Goal: Transaction & Acquisition: Obtain resource

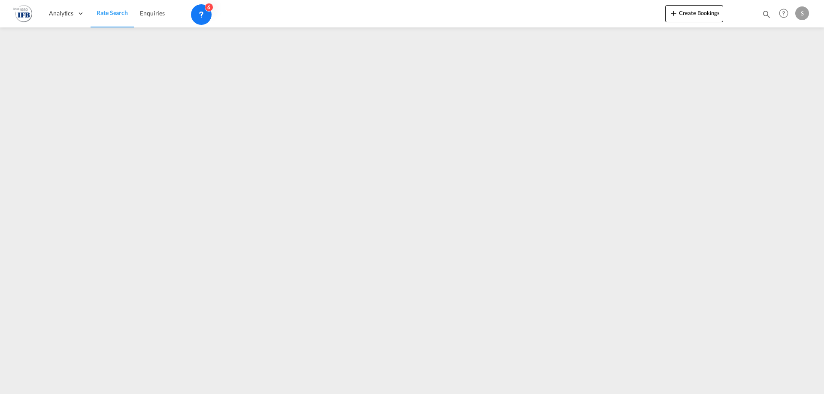
click at [19, 16] on img at bounding box center [22, 13] width 19 height 19
click at [424, 153] on iframe at bounding box center [412, 207] width 824 height 360
click at [24, 12] on img at bounding box center [22, 13] width 19 height 19
click at [101, 11] on span "Rate Search" at bounding box center [112, 12] width 31 height 7
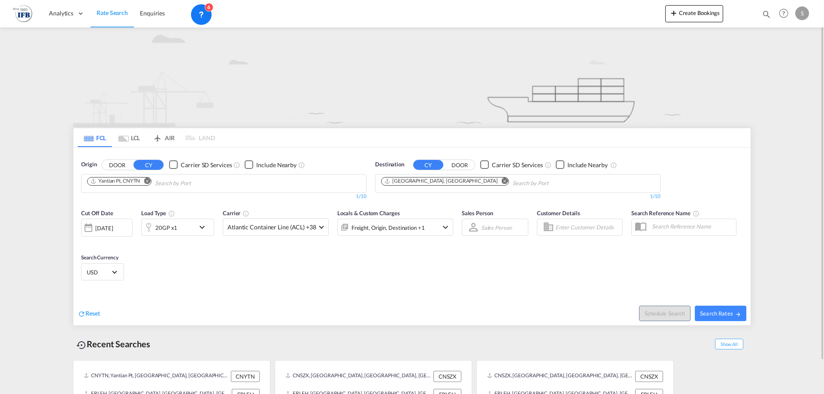
click at [181, 225] on div "20GP x1" at bounding box center [168, 227] width 53 height 17
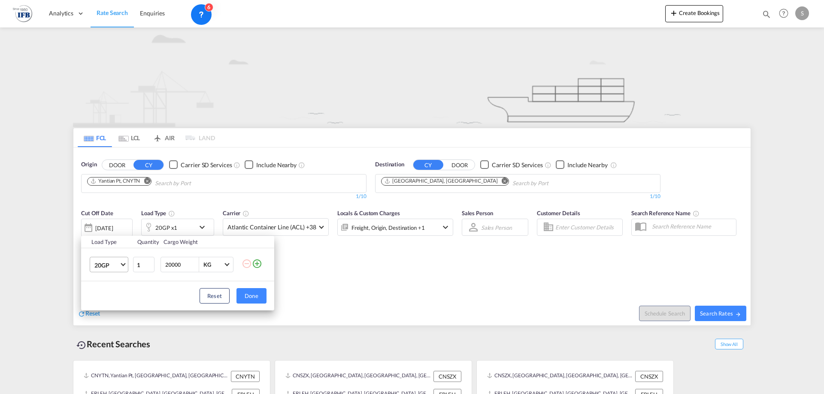
click at [125, 266] on md-select-value "20GP" at bounding box center [111, 264] width 34 height 15
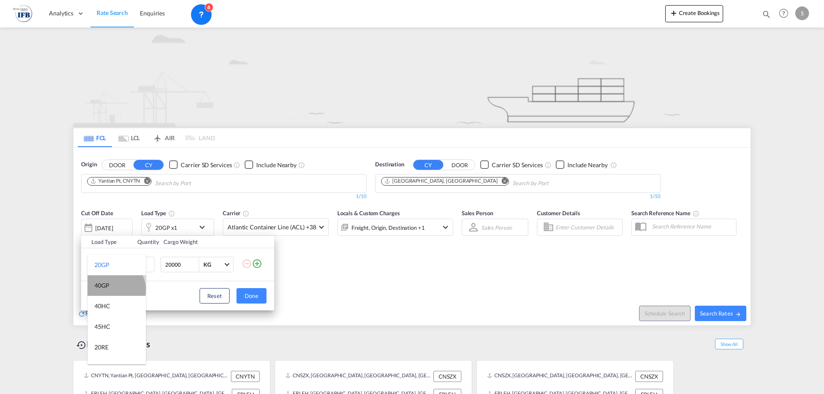
click at [115, 290] on md-option "40GP" at bounding box center [117, 285] width 58 height 21
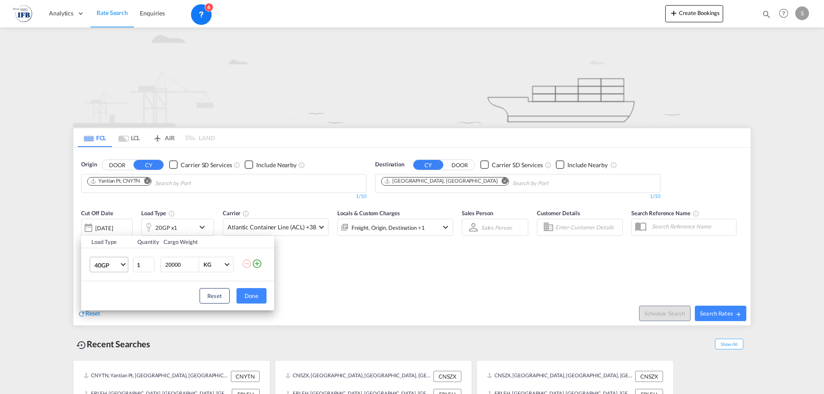
click at [107, 266] on span "40GP" at bounding box center [106, 265] width 25 height 9
click at [117, 290] on md-option "40HC" at bounding box center [117, 285] width 58 height 21
click at [116, 263] on span "40HC" at bounding box center [106, 265] width 25 height 9
click at [118, 285] on md-option "45HC" at bounding box center [117, 285] width 58 height 21
click at [249, 296] on button "Done" at bounding box center [251, 295] width 30 height 15
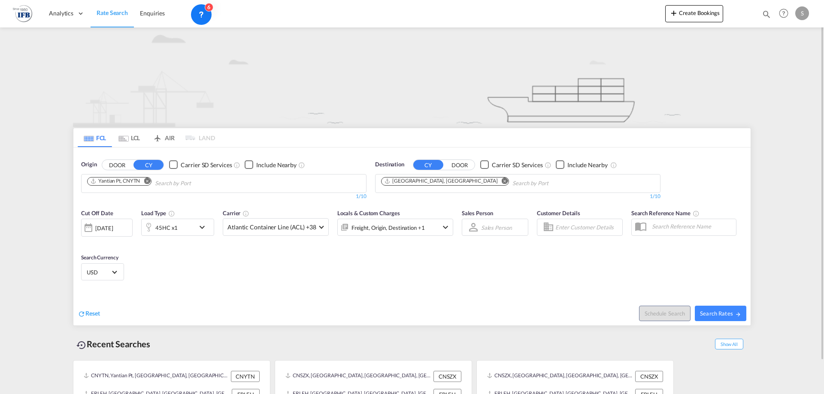
click at [109, 233] on div "[DATE]" at bounding box center [106, 228] width 51 height 18
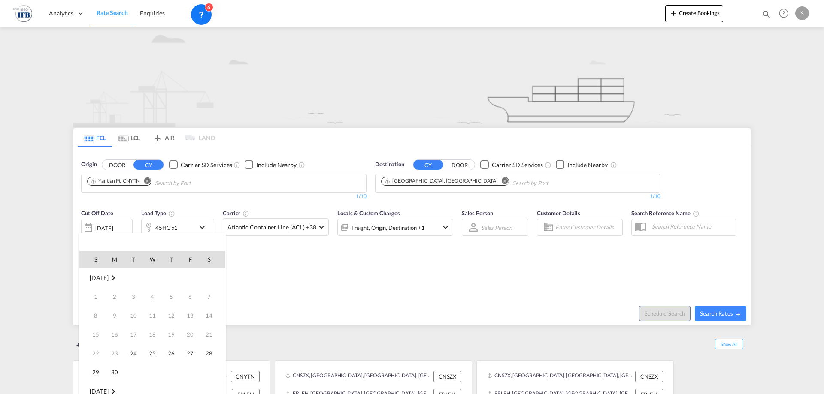
scroll to position [341, 0]
click at [129, 371] on span "30" at bounding box center [133, 372] width 17 height 17
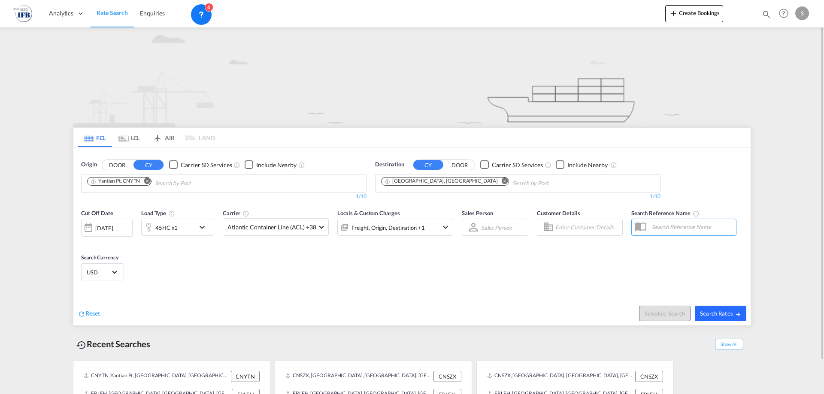
click at [733, 311] on span "Search Rates" at bounding box center [720, 313] width 41 height 7
type input "CNYTN to FRLEH / [DATE]"
